Goal: Transaction & Acquisition: Register for event/course

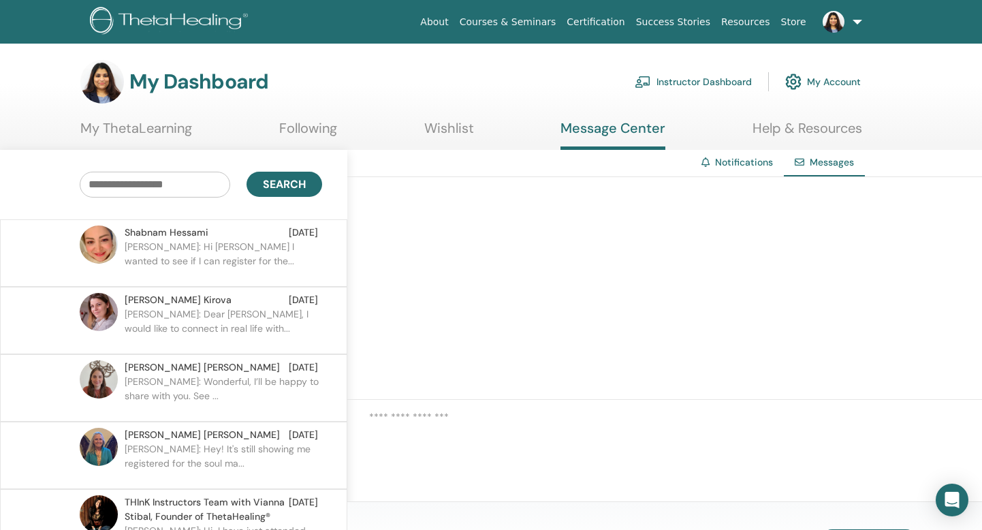
click at [213, 252] on p "Somya: Hi Shabnam I wanted to see if I can register for the..." at bounding box center [224, 260] width 198 height 41
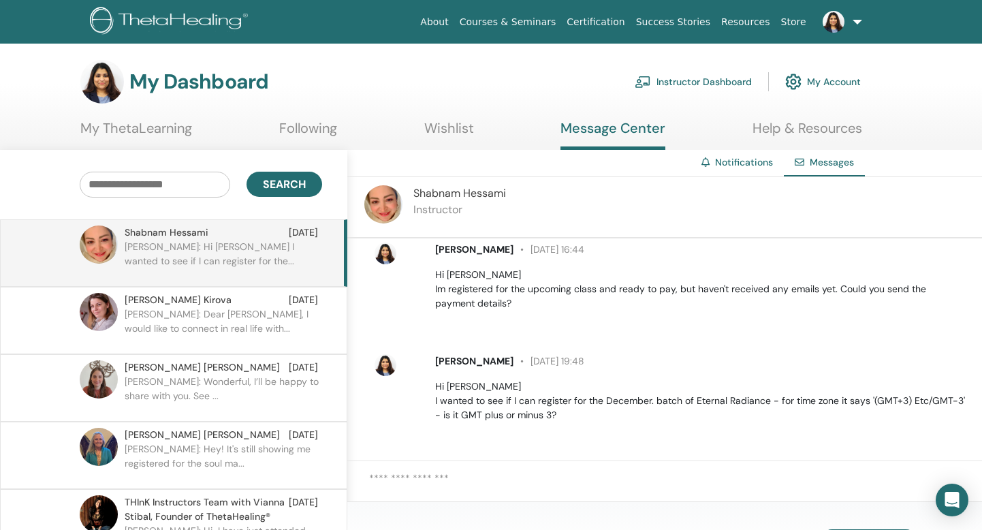
scroll to position [13, 0]
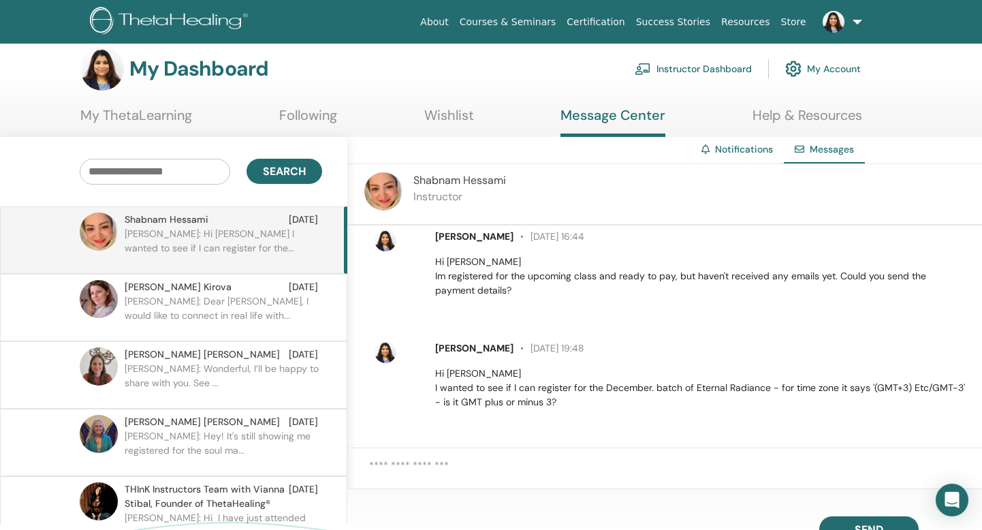
click at [445, 132] on link "Wishlist" at bounding box center [449, 120] width 50 height 27
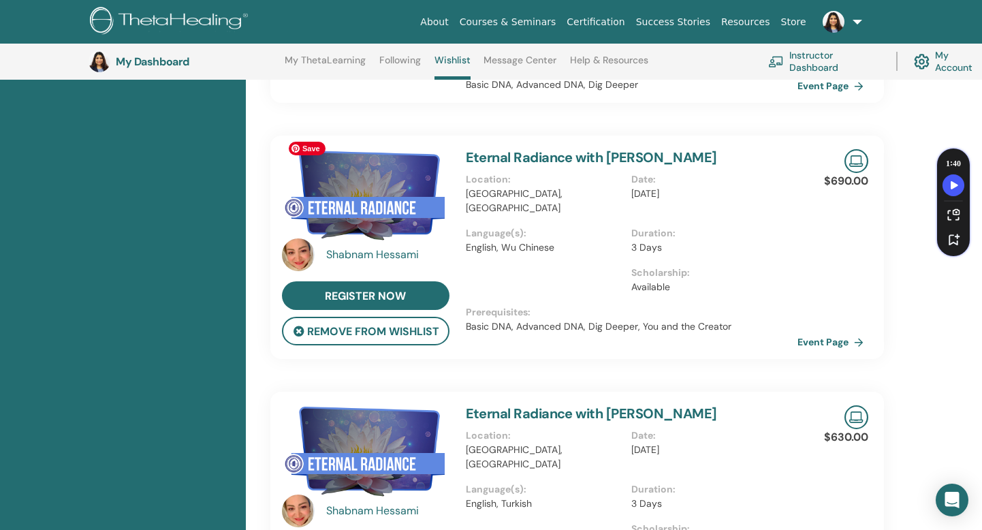
scroll to position [1174, 0]
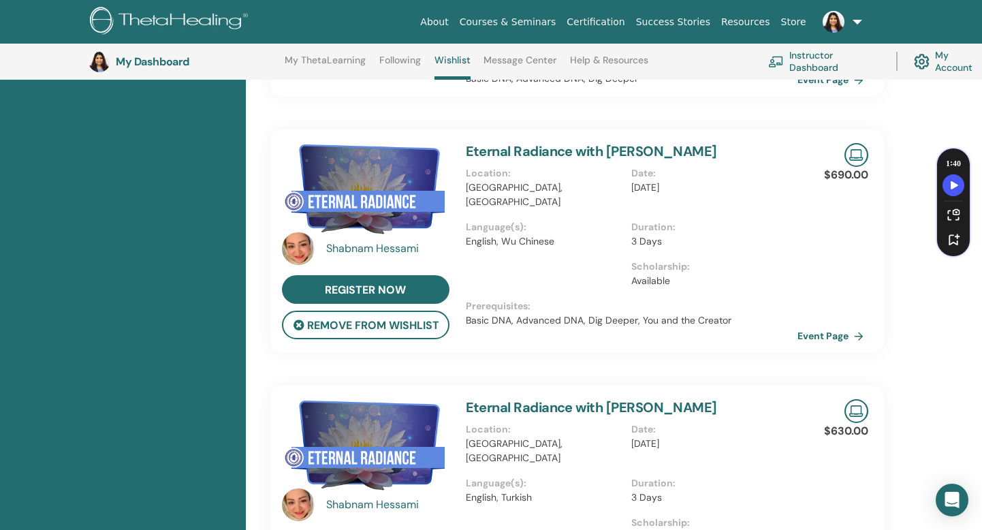
click at [520, 398] on link "Eternal Radiance with [PERSON_NAME]" at bounding box center [591, 407] width 251 height 18
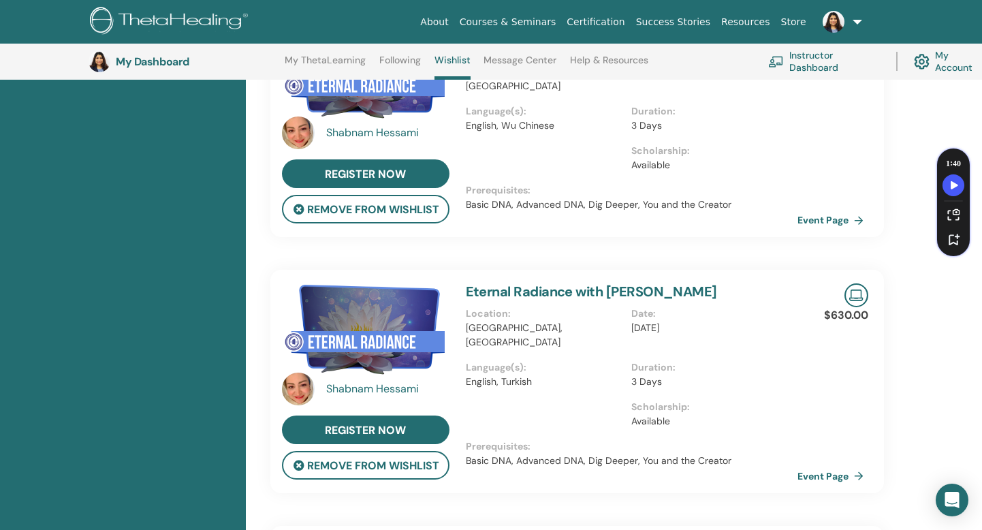
scroll to position [1291, 0]
click at [831, 465] on link "Event Page" at bounding box center [836, 475] width 72 height 20
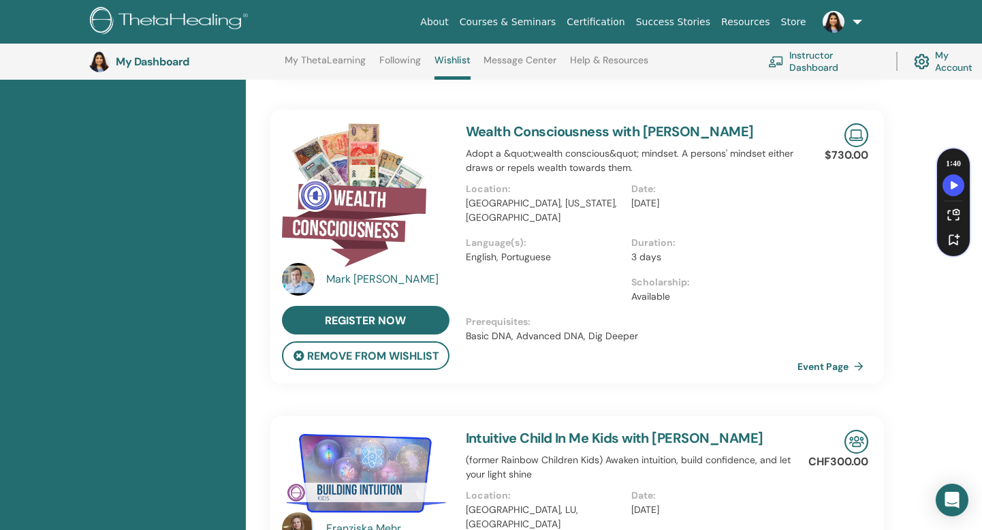
scroll to position [0, 0]
